Goal: Task Accomplishment & Management: Use online tool/utility

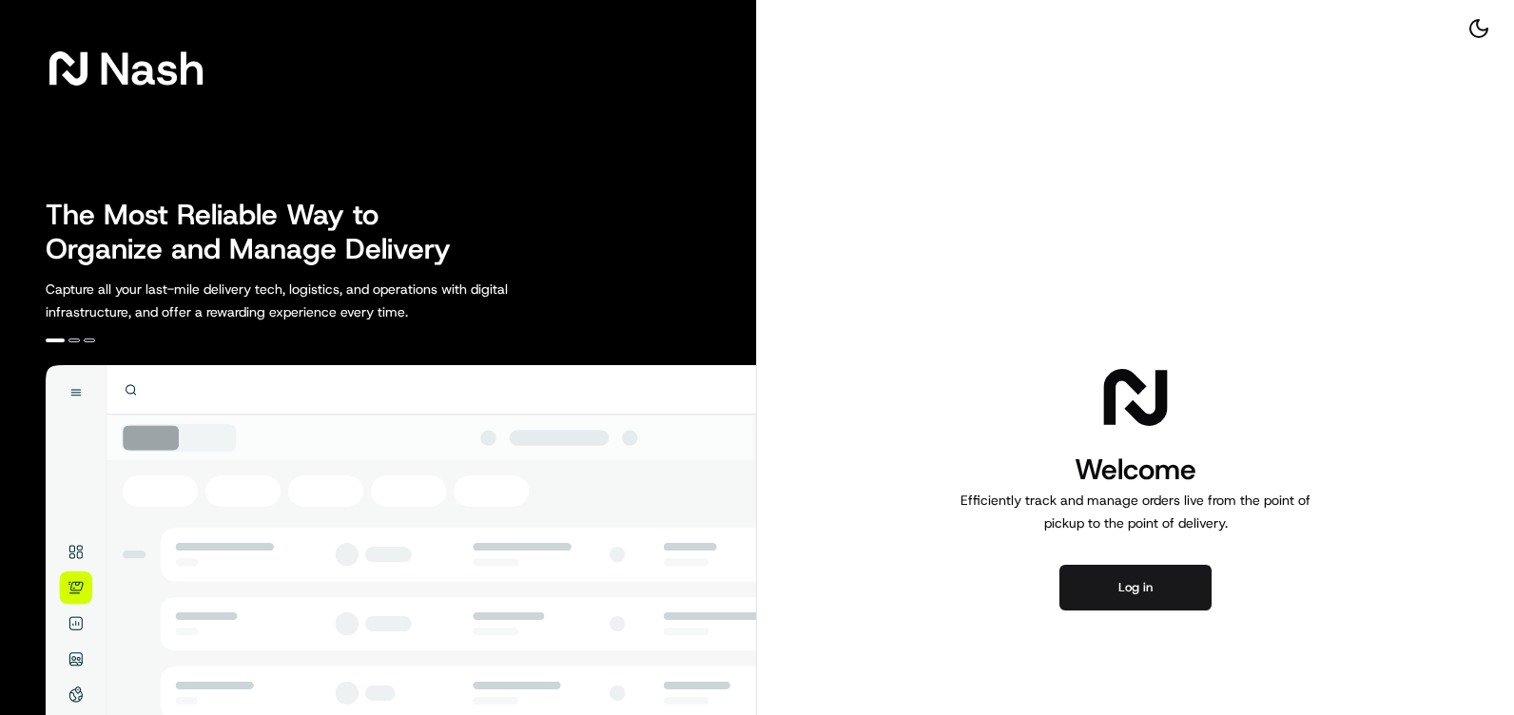
click at [1179, 584] on button "Log in" at bounding box center [1136, 588] width 152 height 46
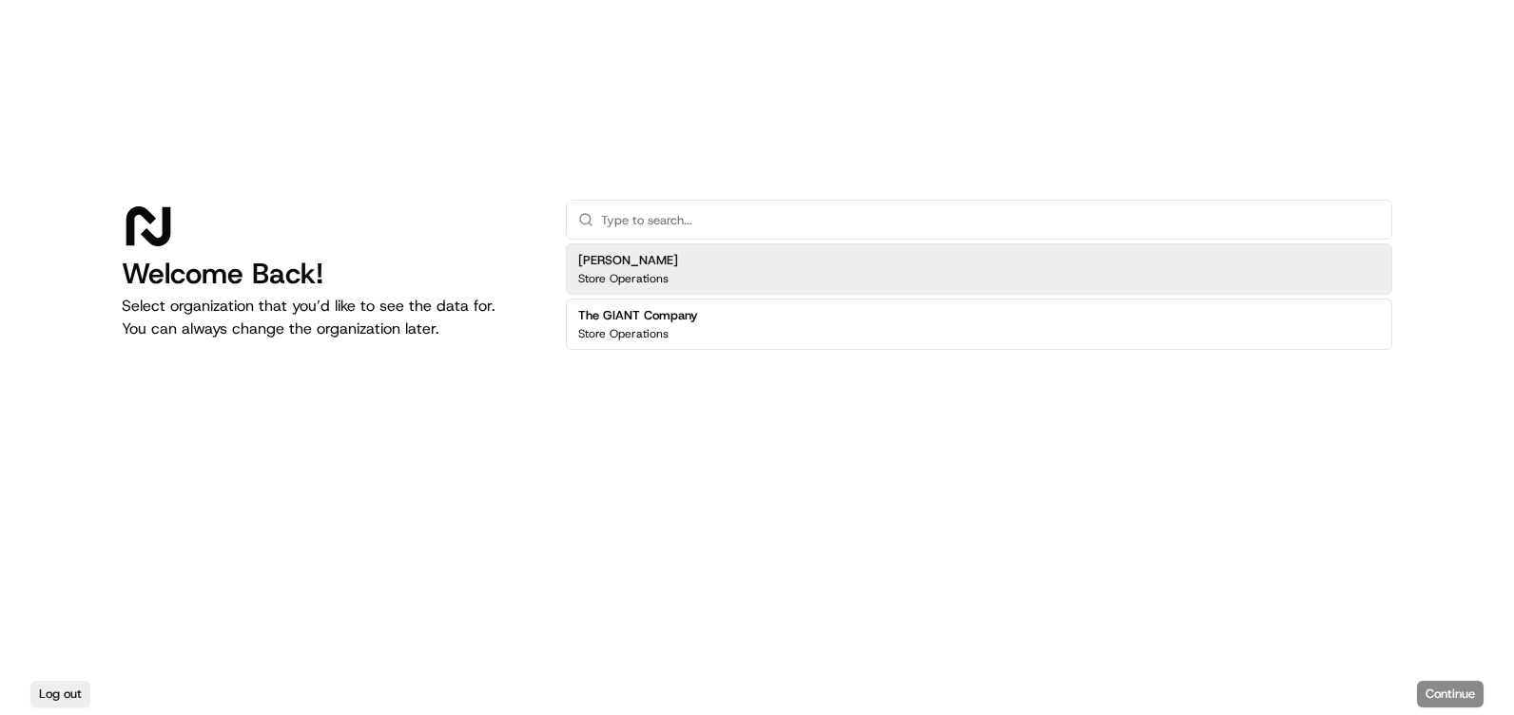
click at [689, 255] on div "[PERSON_NAME] Store Operations" at bounding box center [979, 268] width 827 height 51
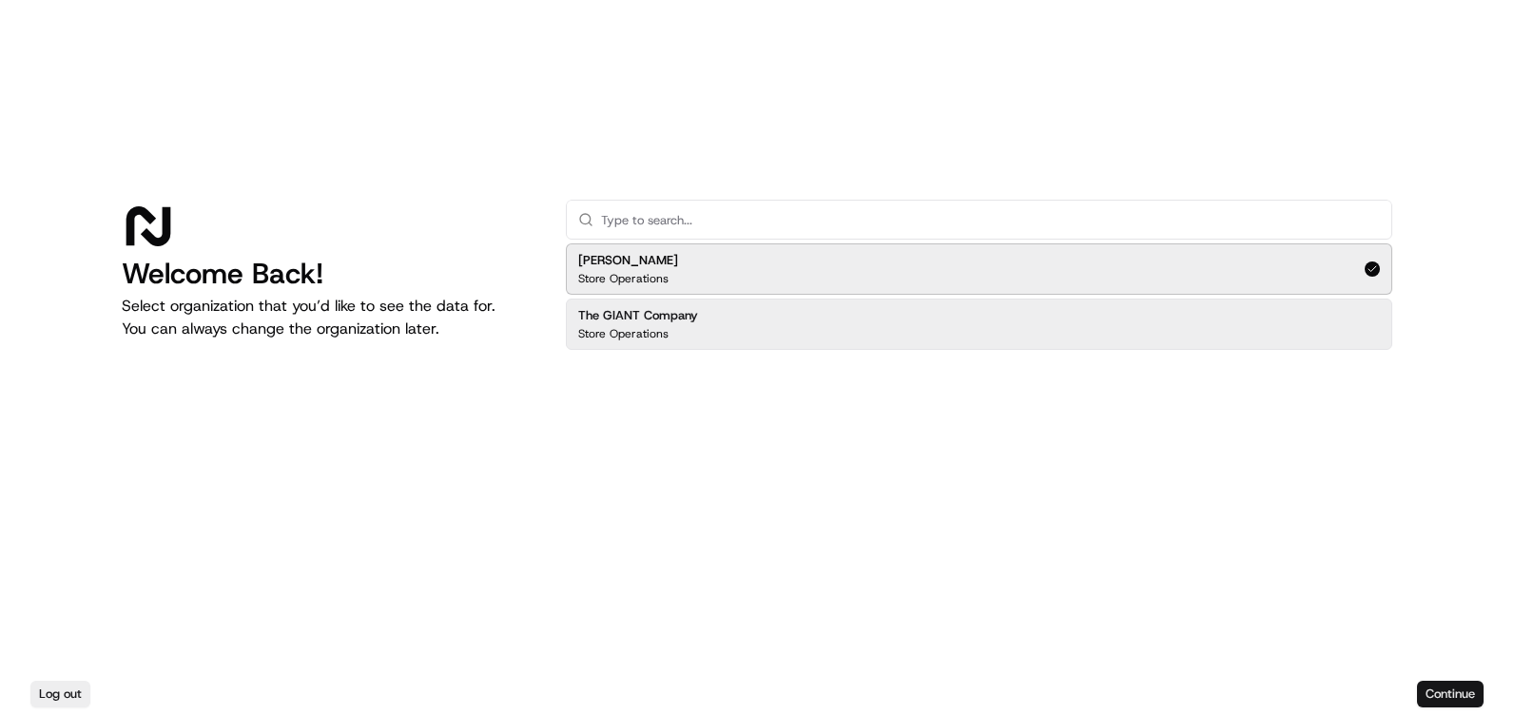
click at [1434, 688] on button "Continue" at bounding box center [1450, 694] width 67 height 27
